Goal: Information Seeking & Learning: Learn about a topic

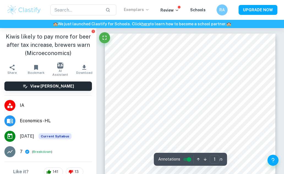
click at [137, 9] on p "Exemplars" at bounding box center [137, 10] width 26 height 6
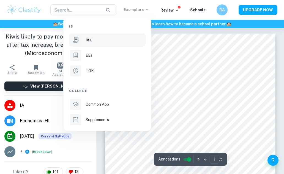
click at [95, 41] on div "IAs" at bounding box center [114, 40] width 59 height 6
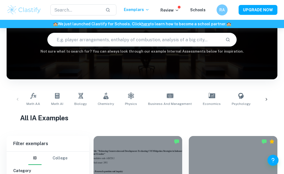
scroll to position [51, 0]
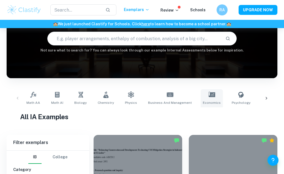
click at [208, 93] on icon at bounding box center [211, 94] width 7 height 5
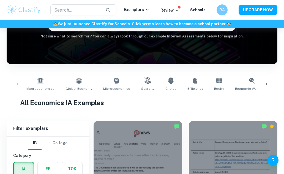
scroll to position [85, 0]
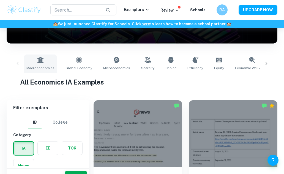
click at [41, 58] on icon at bounding box center [40, 60] width 6 height 6
type input "Macroeconomics"
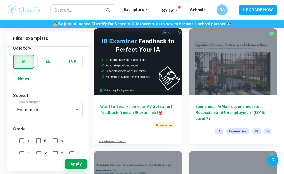
scroll to position [280, 0]
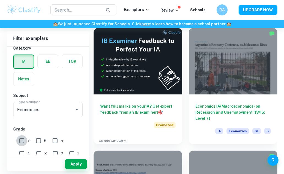
click at [20, 139] on input "7" at bounding box center [21, 140] width 11 height 11
checkbox input "true"
click at [76, 164] on button "Apply" at bounding box center [76, 164] width 22 height 10
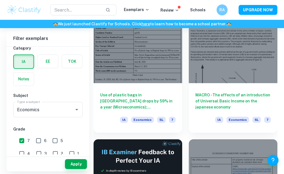
scroll to position [1148, 0]
